Goal: Transaction & Acquisition: Purchase product/service

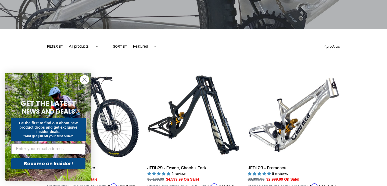
click at [83, 76] on circle "Close dialog" at bounding box center [84, 79] width 9 height 9
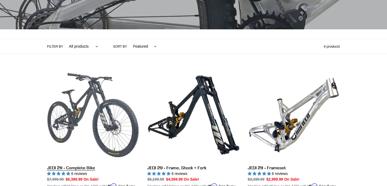
click at [96, 113] on link "JEDI 29 - Complete Bike" at bounding box center [93, 132] width 92 height 126
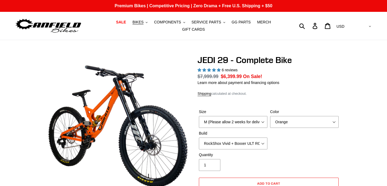
select select "highest-rating"
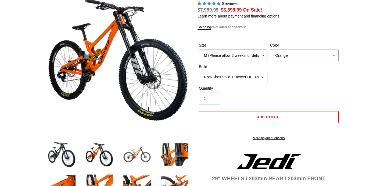
click at [139, 153] on img at bounding box center [137, 155] width 30 height 30
